Goal: Find specific page/section: Find specific page/section

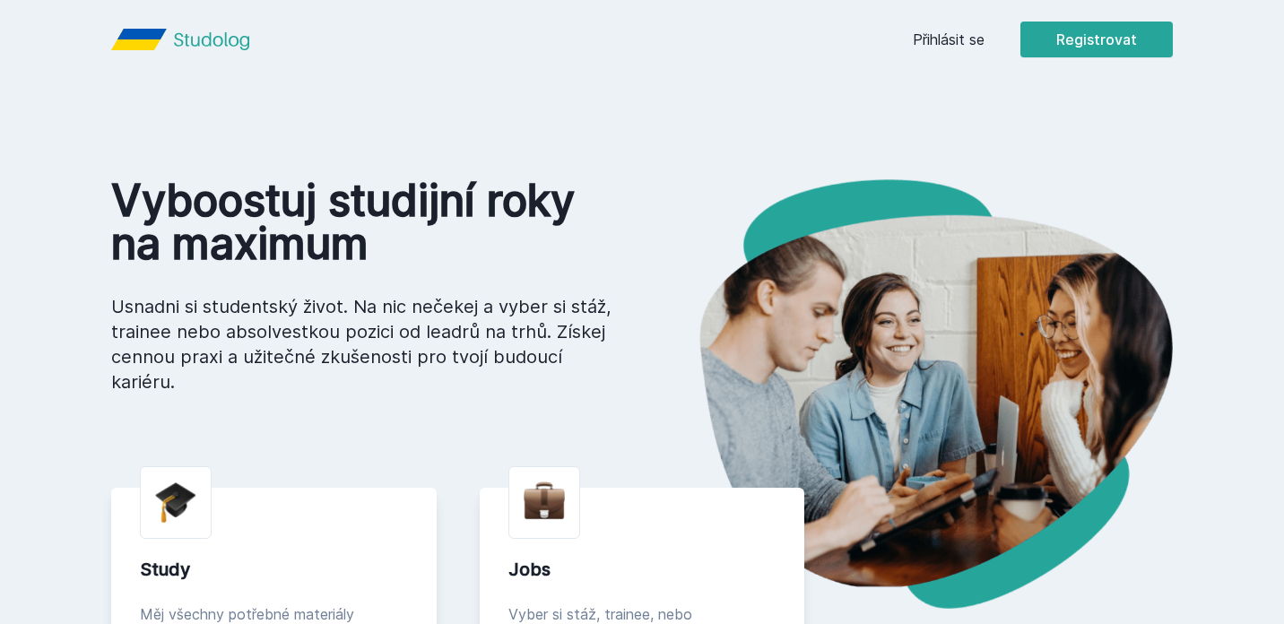
click at [984, 42] on link "Přihlásit se" at bounding box center [949, 40] width 72 height 22
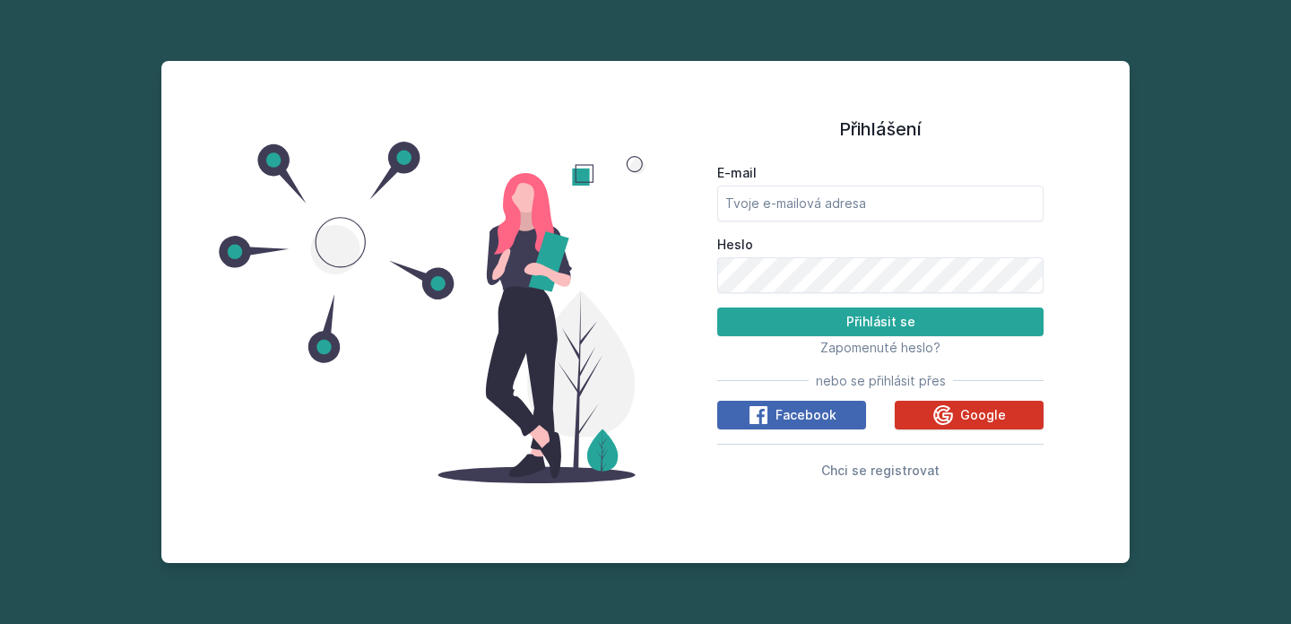
click at [949, 419] on icon at bounding box center [943, 414] width 20 height 20
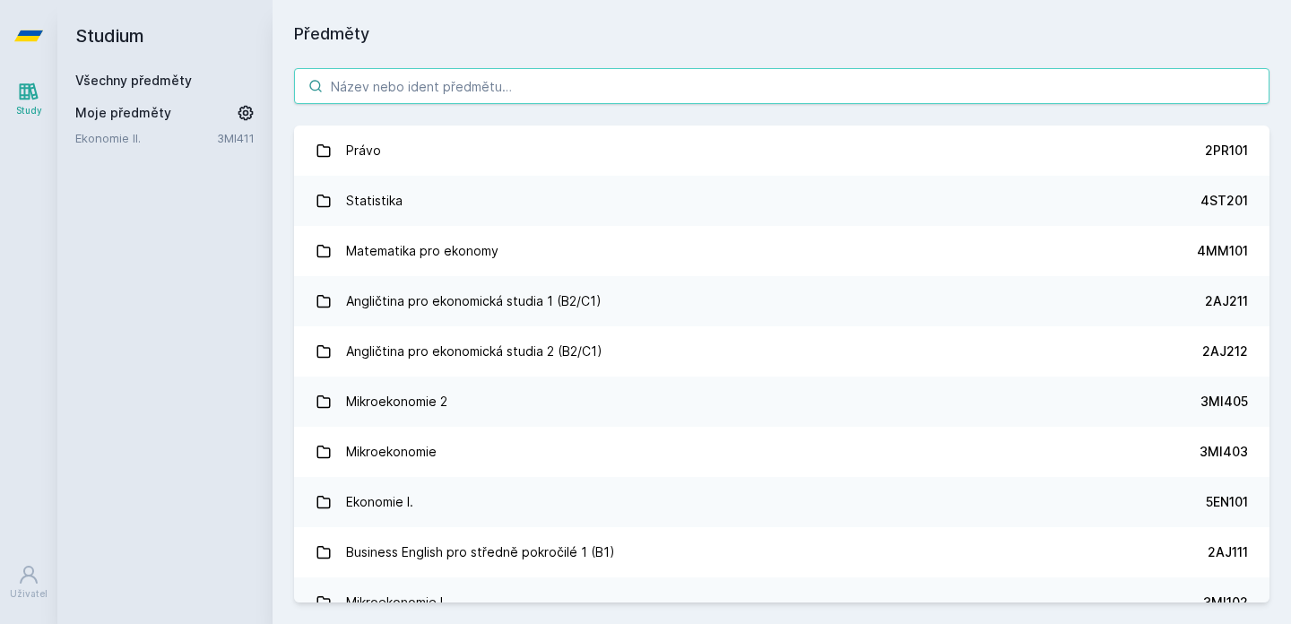
click at [551, 91] on input "search" at bounding box center [781, 86] width 975 height 36
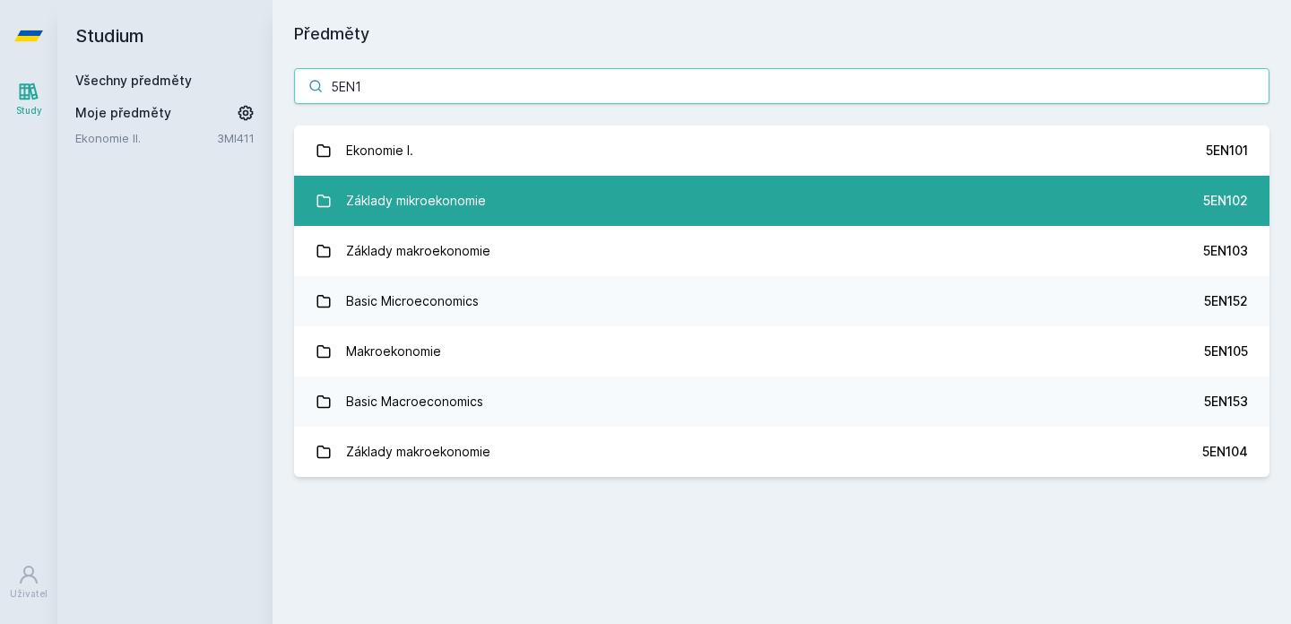
type input "5EN1"
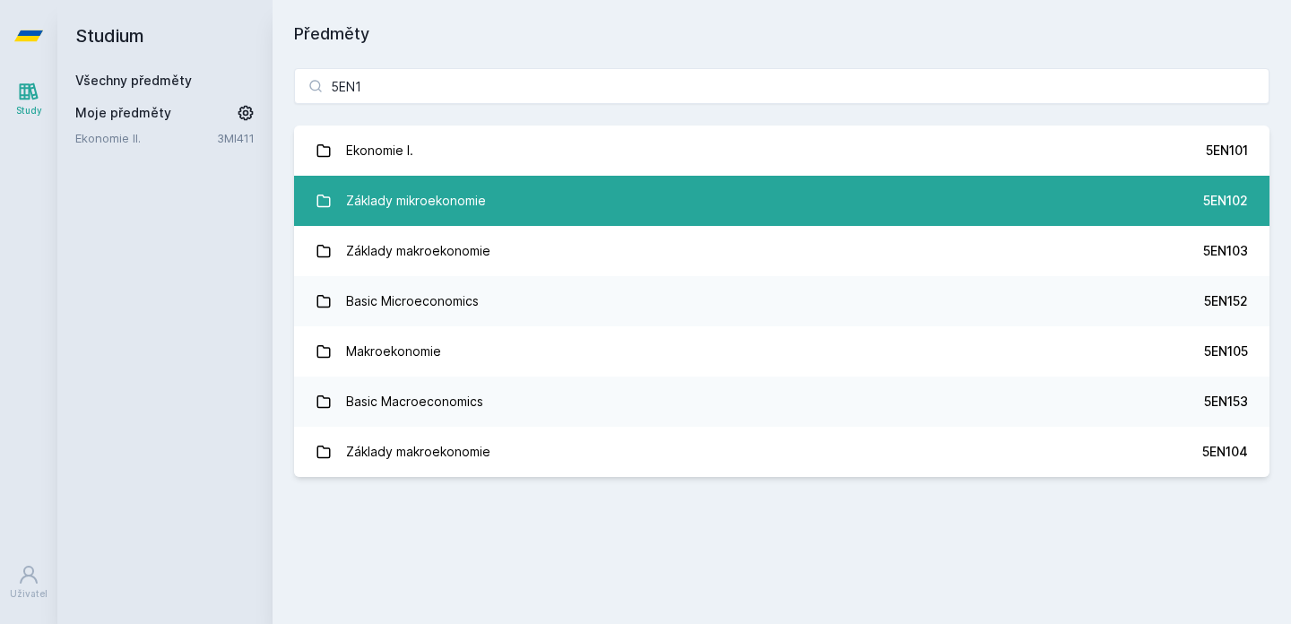
click at [669, 208] on link "Základy mikroekonomie 5EN102" at bounding box center [781, 201] width 975 height 50
